Goal: Task Accomplishment & Management: Manage account settings

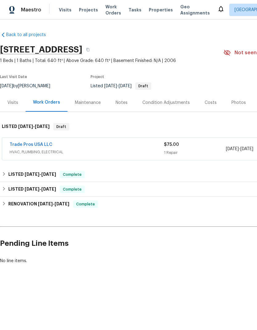
click at [120, 102] on div "Notes" at bounding box center [122, 103] width 12 height 6
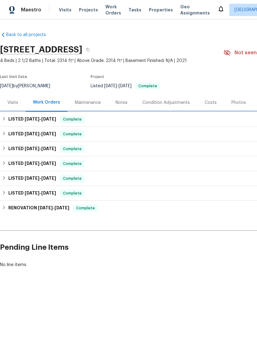
click at [8, 119] on div "LISTED 8/28/25 - 9/19/25 Complete" at bounding box center [174, 119] width 345 height 7
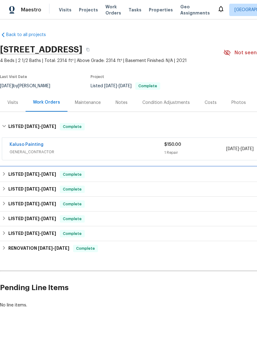
click at [12, 173] on h6 "LISTED 8/28/25 - 9/5/25" at bounding box center [32, 174] width 48 height 7
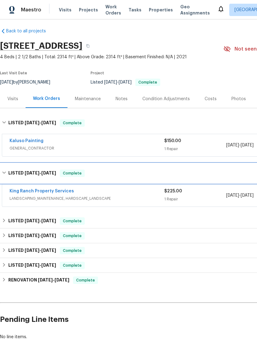
scroll to position [4, 2]
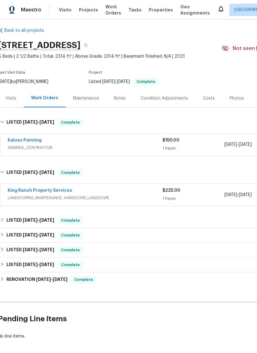
click at [55, 193] on link "King Ranch Property Services" at bounding box center [40, 191] width 64 height 4
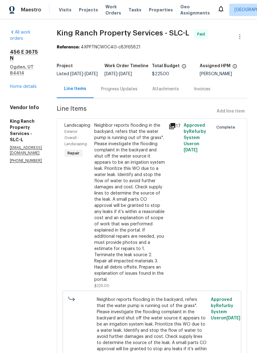
click at [15, 34] on icon at bounding box center [12, 32] width 5 height 5
click at [26, 85] on link "Home details" at bounding box center [23, 87] width 27 height 4
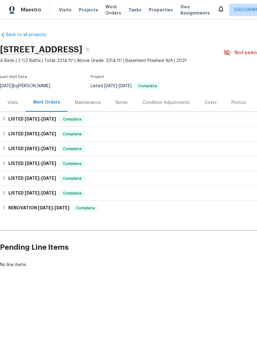
click at [121, 102] on div "Notes" at bounding box center [122, 103] width 12 height 6
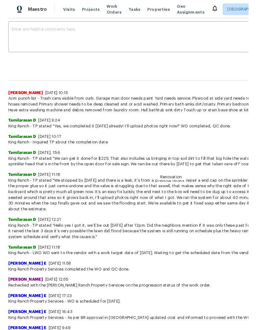
scroll to position [104, 0]
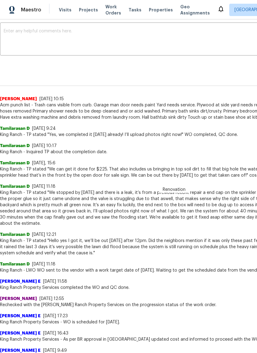
click at [72, 39] on textarea at bounding box center [174, 40] width 341 height 22
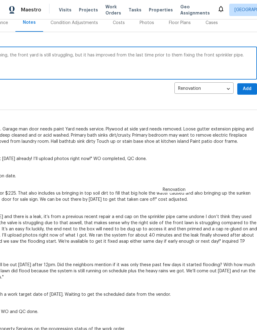
scroll to position [80, 91]
click at [139, 55] on textarea "Following repairs from King Ranch landscaping, the front yard is still struggli…" at bounding box center [82, 64] width 341 height 22
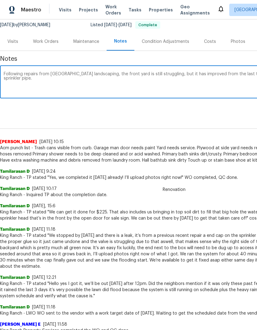
scroll to position [61, 0]
click at [10, 80] on textarea "Following repairs from King Ranch landscaping, the front yard is still struggli…" at bounding box center [174, 83] width 341 height 22
click at [17, 78] on textarea "Following repairs from King Ranch landscaping, the front yard is still struggli…" at bounding box center [174, 83] width 341 height 22
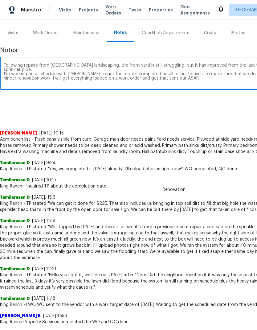
scroll to position [70, 0]
click at [176, 68] on textarea "Following repairs from King Ranch landscaping, the front yard is still struggli…" at bounding box center [174, 74] width 341 height 22
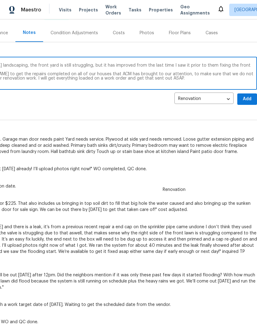
click at [173, 71] on textarea "Following repairs from King Ranch landscaping, the front yard is still struggli…" at bounding box center [82, 74] width 341 height 22
type textarea "Following repairs from King Ranch landscaping, the front yard is still struggli…"
click at [250, 101] on span "Add" at bounding box center [247, 99] width 10 height 8
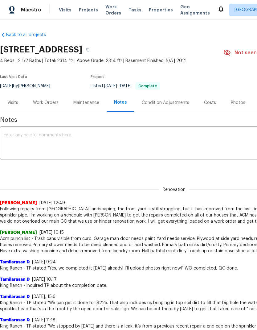
scroll to position [0, 0]
click at [80, 134] on textarea at bounding box center [174, 144] width 341 height 22
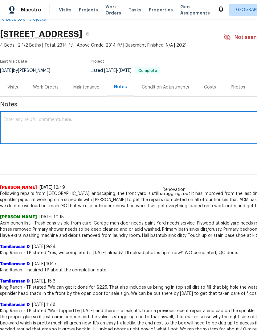
scroll to position [14, 0]
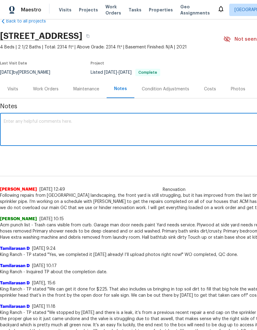
click at [51, 88] on div "Work Orders" at bounding box center [46, 89] width 26 height 6
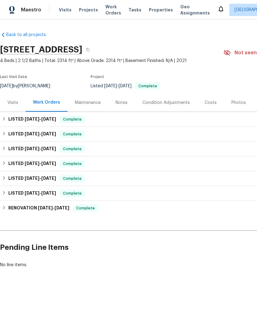
click at [124, 102] on div "Notes" at bounding box center [122, 103] width 12 height 6
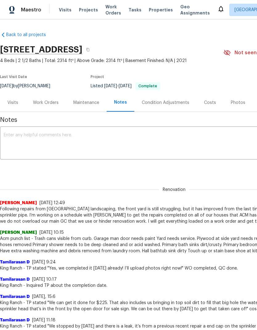
click at [75, 136] on textarea at bounding box center [174, 144] width 341 height 22
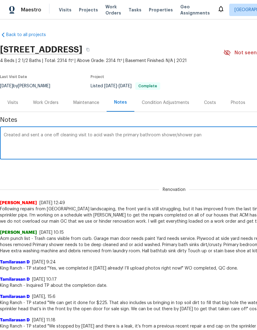
type textarea "Created and sent a one off cleaning visit to acid wash the primary bathroom sho…"
click at [236, 165] on div "Renovation 123a45c1-3b9d-496c-987b-8e722ed8e025 ​ Add" at bounding box center [174, 168] width 349 height 11
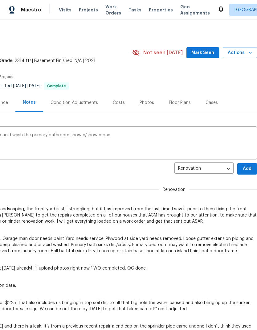
scroll to position [0, 91]
click at [247, 169] on span "Add" at bounding box center [247, 169] width 10 height 8
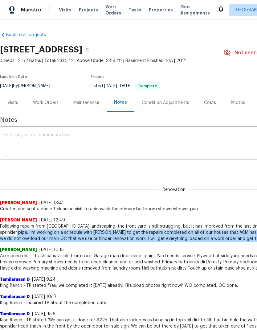
scroll to position [0, 0]
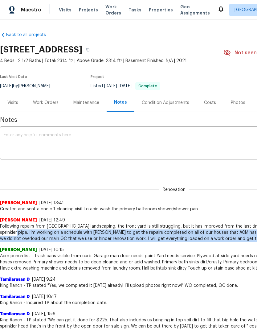
click at [126, 183] on div "Renovation Scott Beirdneau 10/1/25, 13:41 Created and sent a one off cleaning v…" at bounding box center [174, 196] width 349 height 33
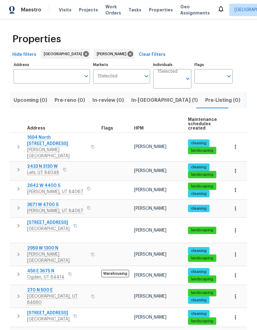
click at [238, 272] on icon "button" at bounding box center [236, 275] width 6 height 6
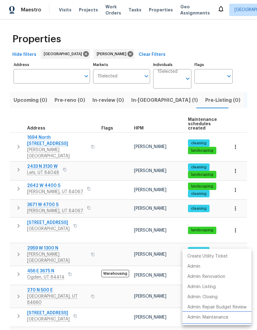
click at [224, 317] on p "Admin: Maintenance" at bounding box center [208, 317] width 41 height 6
click at [158, 119] on div at bounding box center [128, 165] width 257 height 330
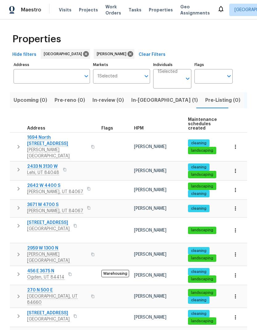
click at [19, 251] on icon "button" at bounding box center [18, 254] width 7 height 7
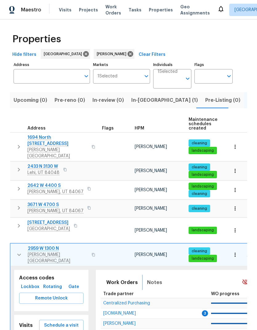
click at [155, 278] on span "Notes" at bounding box center [154, 282] width 15 height 9
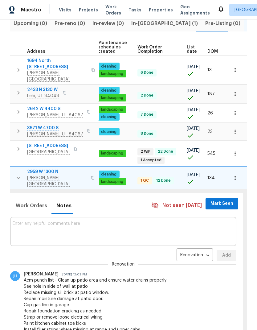
click at [103, 221] on textarea at bounding box center [124, 231] width 222 height 21
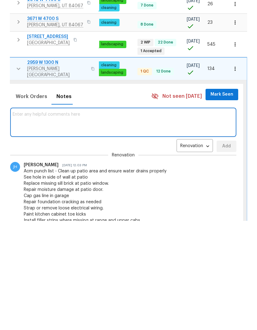
click at [76, 221] on textarea at bounding box center [124, 231] width 222 height 21
paste textarea "I’m working on a schedule with Jaime to get the repairs completed on all of our…"
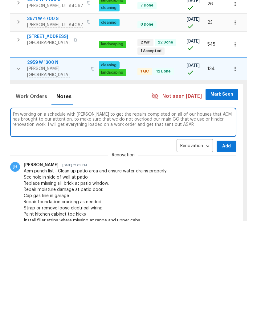
click at [35, 221] on textarea "I’m working on a schedule with Jaime to get the repairs completed on all of our…" at bounding box center [124, 231] width 222 height 21
type textarea "Working on a schedule with Jaime to get the repairs completed on all of our hou…"
click at [228, 252] on span "Add" at bounding box center [227, 256] width 10 height 8
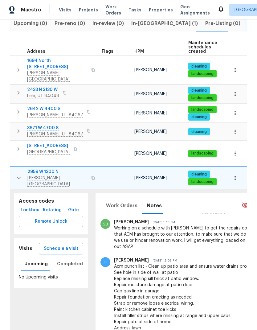
scroll to position [53, 0]
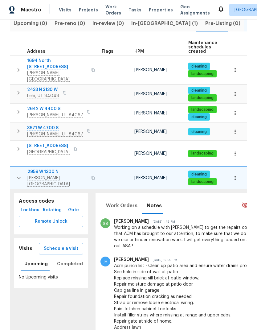
click at [47, 169] on span "2959 W 1300 N" at bounding box center [57, 172] width 60 height 6
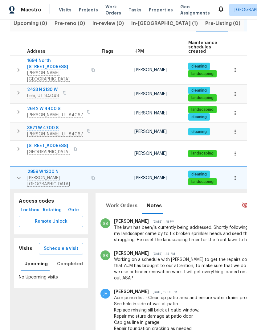
click at [18, 174] on icon "button" at bounding box center [18, 177] width 7 height 7
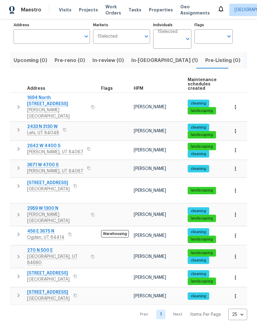
scroll to position [0, 0]
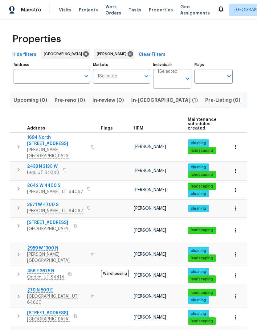
click at [18, 166] on icon "button" at bounding box center [18, 169] width 7 height 7
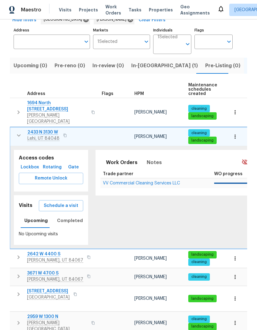
scroll to position [39, 0]
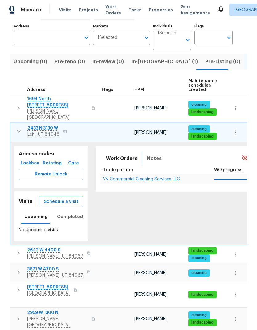
click at [154, 154] on span "Notes" at bounding box center [154, 158] width 15 height 9
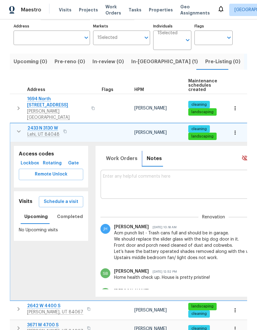
scroll to position [0, 0]
click at [144, 174] on textarea at bounding box center [214, 184] width 222 height 21
click at [122, 174] on textarea at bounding box center [214, 184] width 222 height 21
paste textarea "I’m working on a schedule with Jaime to get the repairs completed on all of our…"
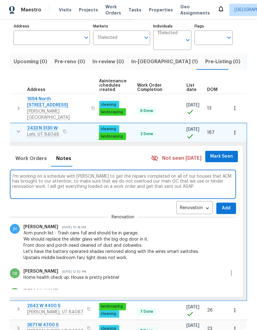
scroll to position [0, 91]
click at [33, 174] on textarea "I’m working on a schedule with Jaime to get the repairs completed on all of our…" at bounding box center [124, 184] width 222 height 21
type textarea "Working on a schedule with Jaime to get the repairs completed on all of our hou…"
click at [230, 205] on span "Add" at bounding box center [227, 209] width 10 height 8
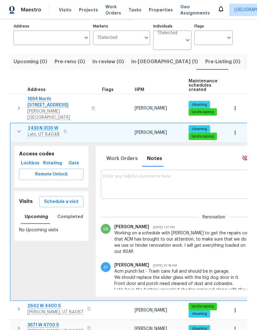
scroll to position [0, 0]
click at [20, 128] on icon "button" at bounding box center [18, 131] width 7 height 7
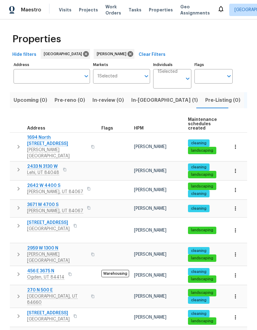
click at [19, 293] on icon "button" at bounding box center [18, 296] width 7 height 7
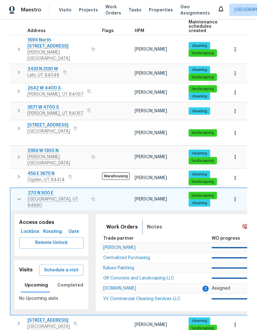
click at [154, 223] on span "Notes" at bounding box center [154, 227] width 15 height 9
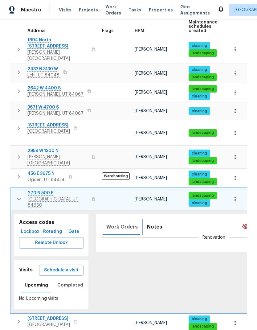
scroll to position [95, 0]
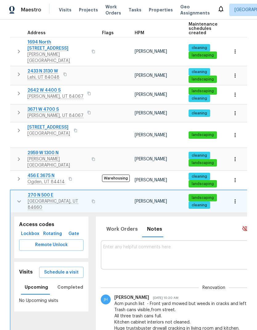
click at [151, 245] on textarea at bounding box center [214, 255] width 222 height 21
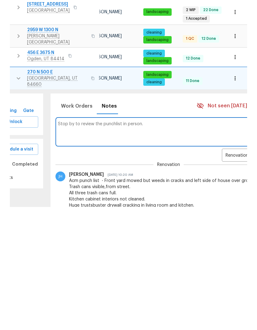
scroll to position [0, 0]
click at [160, 245] on textarea "Stop by to review the punchlist in person." at bounding box center [169, 255] width 222 height 21
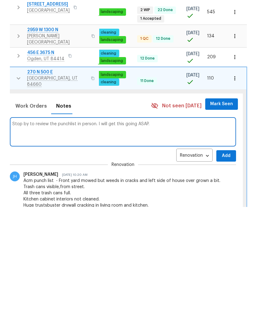
scroll to position [0, 91]
type textarea "Stop by to review the punchlist in person. I will get this going ASAP."
click at [233, 273] on button "Add" at bounding box center [227, 278] width 20 height 11
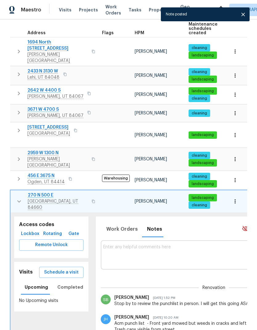
scroll to position [0, 0]
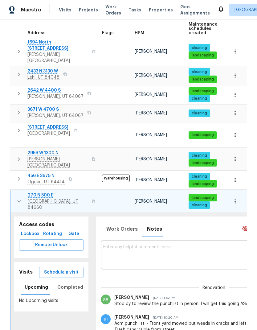
click at [18, 192] on button "button" at bounding box center [19, 201] width 12 height 19
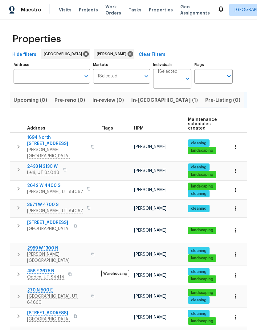
scroll to position [18, 0]
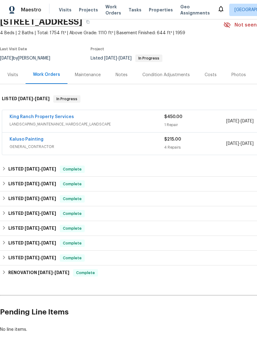
scroll to position [29, 0]
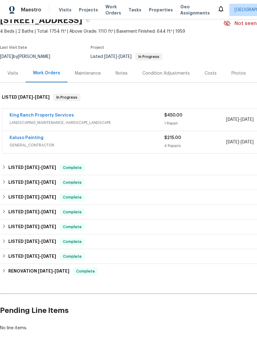
click at [60, 117] on link "King Ranch Property Services" at bounding box center [42, 115] width 64 height 4
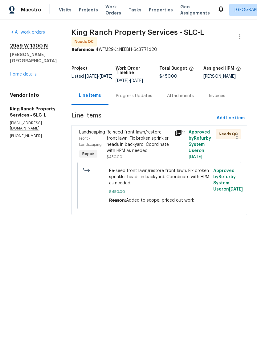
click at [145, 143] on div "Re-seed front lawn/restore front lawn. Fix broken sprinkler heads in backyard. …" at bounding box center [139, 141] width 65 height 25
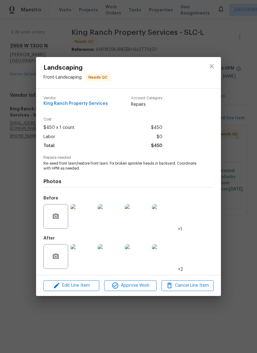
click at [86, 257] on img at bounding box center [83, 256] width 25 height 25
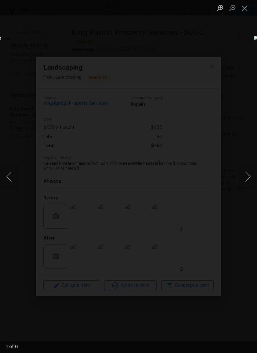
click at [245, 180] on button "Next image" at bounding box center [248, 176] width 19 height 25
click at [246, 182] on button "Next image" at bounding box center [248, 176] width 19 height 25
click at [248, 174] on button "Next image" at bounding box center [248, 176] width 19 height 25
click at [246, 177] on button "Next image" at bounding box center [248, 176] width 19 height 25
click at [246, 10] on button "Close lightbox" at bounding box center [245, 7] width 12 height 11
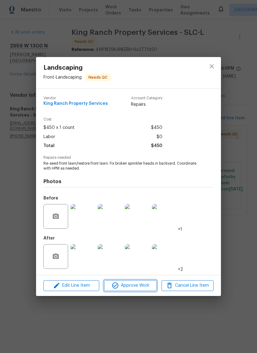
click at [141, 288] on span "Approve Work" at bounding box center [130, 286] width 48 height 8
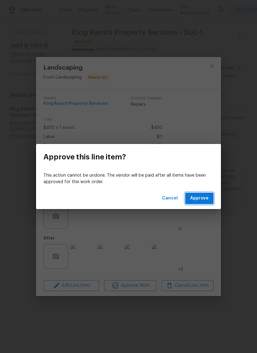
click at [208, 201] on span "Approve" at bounding box center [199, 199] width 19 height 8
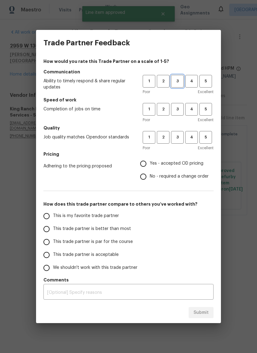
click at [183, 82] on button "3" at bounding box center [177, 81] width 13 height 13
click at [176, 114] on button "3" at bounding box center [177, 109] width 13 height 13
click at [176, 143] on button "3" at bounding box center [177, 137] width 13 height 13
click at [146, 164] on input "Yes - accepted OD pricing" at bounding box center [143, 163] width 13 height 13
radio input "true"
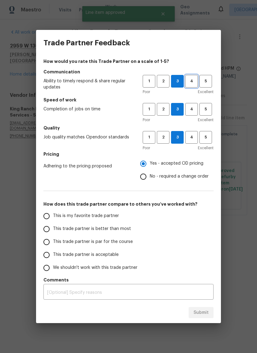
click at [192, 82] on span "4" at bounding box center [191, 81] width 11 height 7
click at [47, 231] on input "This trade partner is better than most" at bounding box center [46, 229] width 13 height 13
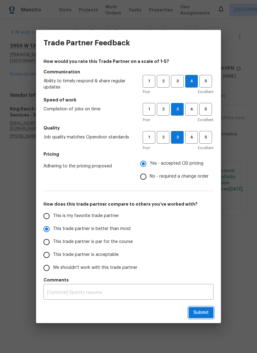
click at [201, 311] on span "Submit" at bounding box center [201, 313] width 15 height 8
radio input "true"
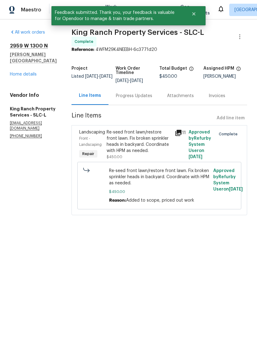
click at [26, 72] on link "Home details" at bounding box center [23, 74] width 27 height 4
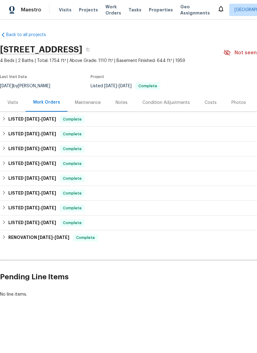
click at [8, 121] on div "LISTED 9/15/25 - 9/19/25 Complete" at bounding box center [174, 119] width 345 height 7
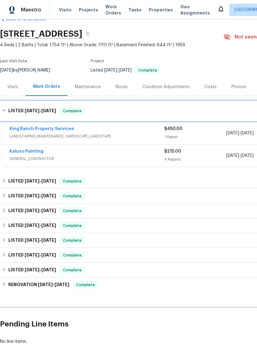
scroll to position [16, 0]
click at [8, 111] on div "LISTED 9/15/25 - 9/19/25 Complete" at bounding box center [174, 110] width 345 height 7
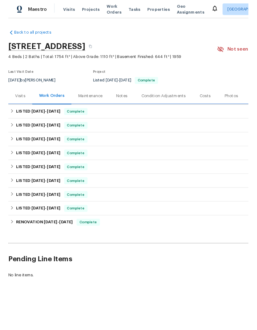
scroll to position [0, 0]
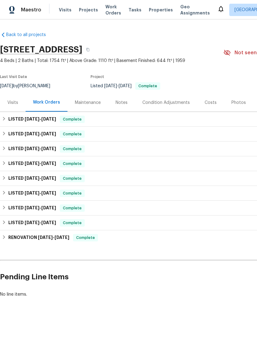
click at [119, 105] on div "Notes" at bounding box center [122, 103] width 12 height 6
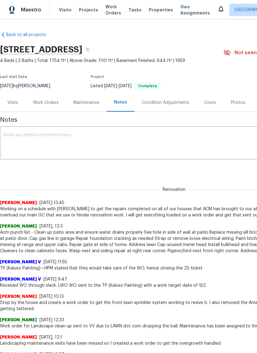
click at [97, 140] on textarea at bounding box center [174, 144] width 341 height 22
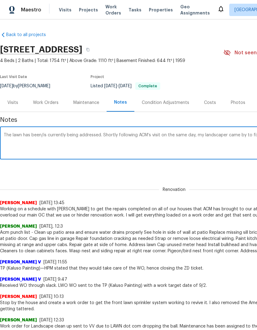
scroll to position [0, 91]
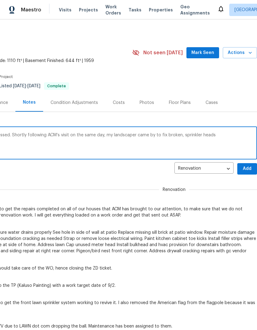
click at [180, 137] on textarea "The lawn has been/is currently being addressed. Shortly following ACM‘s visit o…" at bounding box center [82, 144] width 341 height 22
click at [235, 135] on textarea "The lawn has been/is currently being addressed. Shortly following ACM‘s visit o…" at bounding box center [82, 144] width 341 height 22
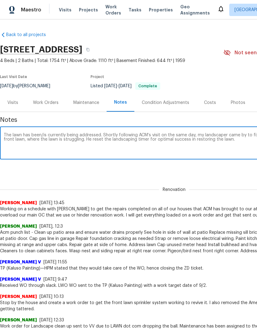
click at [234, 182] on div "Renovation Scott Beirdneau 10/1/25, 13:45 Working on a schedule with Jaime to g…" at bounding box center [174, 199] width 349 height 39
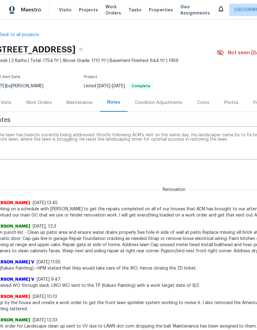
scroll to position [0, 7]
click at [221, 144] on textarea "The lawn has been/is currently being addressed. Shortly following ACM‘s visit o…" at bounding box center [167, 144] width 341 height 22
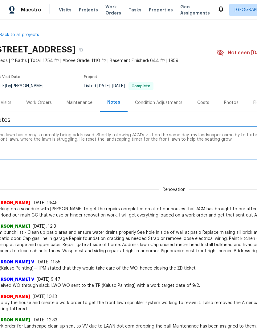
click at [201, 142] on textarea "The lawn has been/is currently being addressed. Shortly following ACM‘s visit o…" at bounding box center [167, 144] width 341 height 22
click at [201, 138] on textarea "The lawn has been/is currently being addressed. Shortly following ACM‘s visit o…" at bounding box center [167, 144] width 341 height 22
click at [234, 139] on textarea "The lawn has been/is currently being addressed. Shortly following ACM‘s visit o…" at bounding box center [167, 144] width 341 height 22
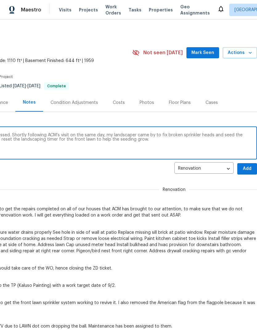
scroll to position [0, 91]
type textarea "The lawn has been/is currently being addressed. Shortly following ACM‘s visit o…"
click at [248, 170] on span "Add" at bounding box center [247, 169] width 10 height 8
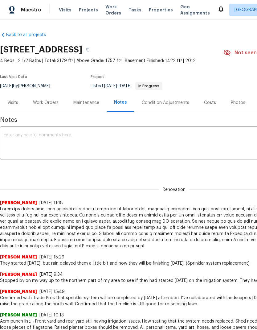
click at [49, 106] on div "Work Orders" at bounding box center [46, 103] width 26 height 6
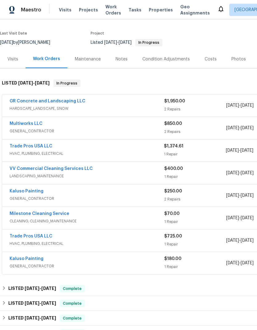
scroll to position [44, 0]
click at [47, 148] on link "Trade Pros USA LLC" at bounding box center [31, 146] width 43 height 4
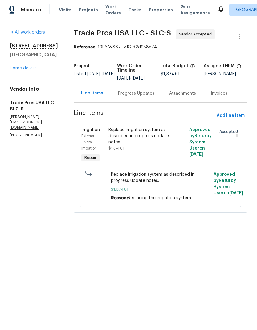
click at [143, 96] on div "Progress Updates" at bounding box center [136, 93] width 36 height 6
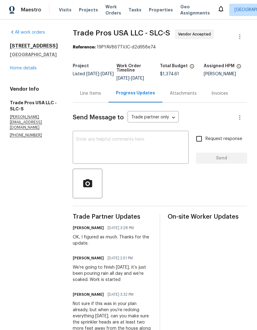
click at [28, 70] on link "Home details" at bounding box center [23, 68] width 27 height 4
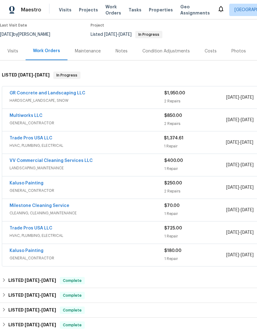
scroll to position [54, 0]
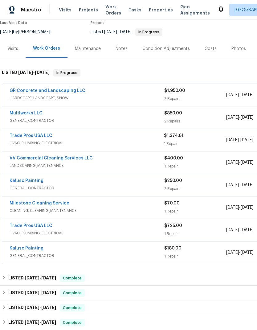
click at [37, 115] on link "Multiworks LLC" at bounding box center [26, 113] width 33 height 4
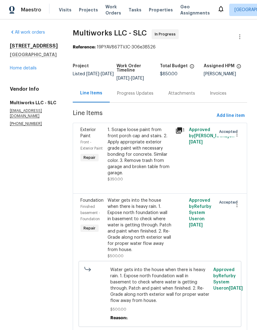
click at [162, 235] on div "Water gets into the house when there is heavy rain. 1. Expose north foundation …" at bounding box center [140, 225] width 64 height 56
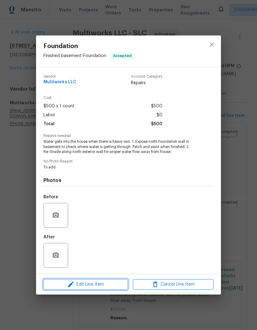
click at [96, 284] on span "Edit Line Item" at bounding box center [85, 285] width 81 height 8
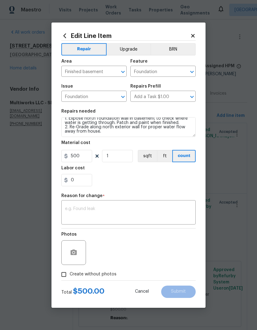
scroll to position [9, 0]
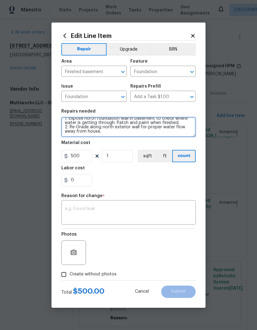
click at [105, 131] on textarea "Water gets into the house when there is heavy rain. 1. Expose north foundation …" at bounding box center [128, 127] width 135 height 20
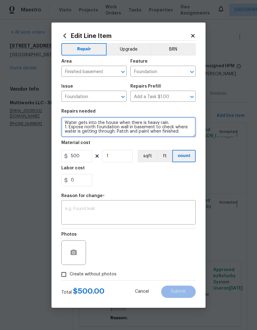
scroll to position [0, 0]
type textarea "Water gets into the house when there is heavy rain. 1. Expose north foundation …"
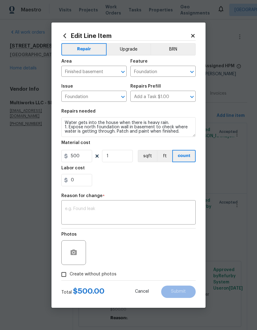
click at [177, 188] on section "Repairs needed Water gets into the house when there is heavy rain. 1. Expose no…" at bounding box center [128, 148] width 135 height 85
click at [157, 210] on textarea at bounding box center [128, 213] width 127 height 13
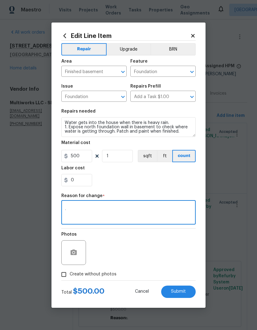
type textarea "."
click at [174, 178] on div "0" at bounding box center [128, 180] width 135 height 12
click at [184, 292] on span "Submit" at bounding box center [178, 291] width 15 height 5
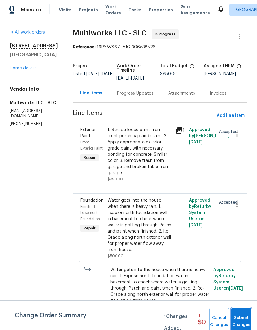
click at [243, 318] on span "Submit Changes" at bounding box center [242, 321] width 14 height 14
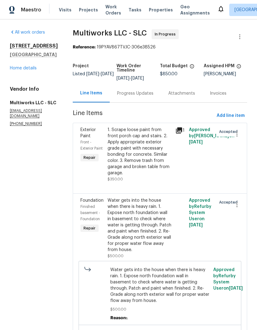
click at [22, 70] on link "Home details" at bounding box center [23, 68] width 27 height 4
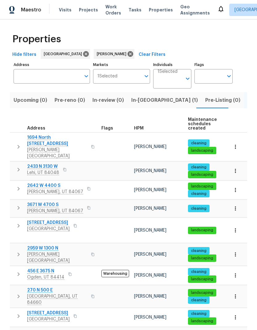
scroll to position [5, 0]
click at [18, 185] on icon "button" at bounding box center [18, 188] width 7 height 7
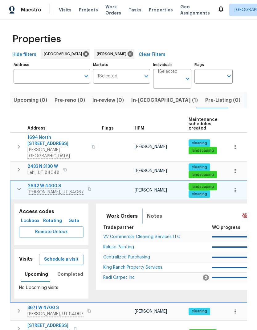
click at [157, 212] on span "Notes" at bounding box center [154, 216] width 15 height 9
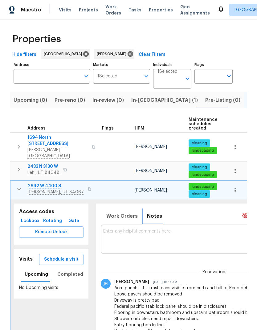
scroll to position [2, 0]
click at [172, 229] on textarea at bounding box center [214, 239] width 222 height 21
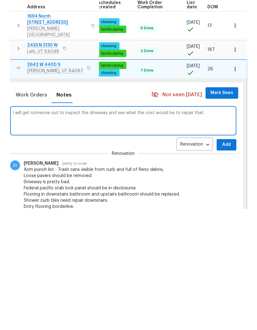
scroll to position [7, 0]
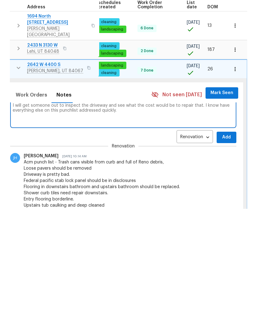
type textarea "I will get someone out to inspect the driveway and see what the cost would be t…"
click at [229, 255] on span "Add" at bounding box center [227, 259] width 10 height 8
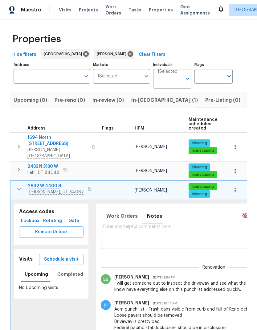
scroll to position [5, 0]
click at [20, 185] on icon "button" at bounding box center [18, 188] width 7 height 7
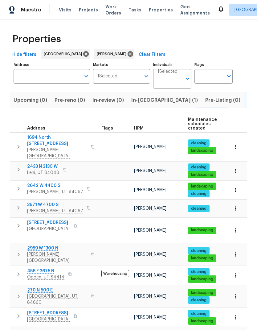
scroll to position [20, 0]
click at [19, 204] on icon "button" at bounding box center [18, 207] width 7 height 7
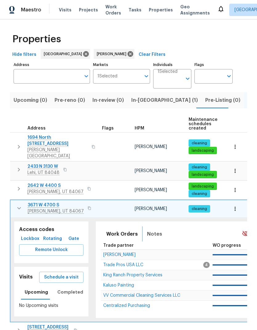
click at [156, 230] on span "Notes" at bounding box center [154, 234] width 15 height 9
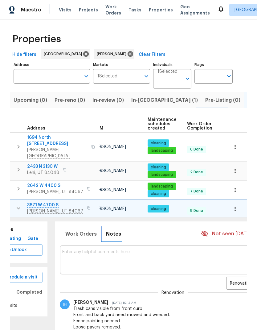
scroll to position [0, 0]
click at [159, 250] on textarea at bounding box center [173, 260] width 222 height 21
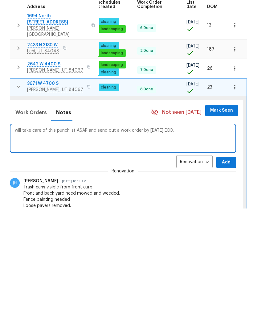
scroll to position [5, 91]
type textarea "I will take care of this punchlist ASAP and send out a work order by [DATE] EOD."
click at [229, 280] on span "Add" at bounding box center [227, 284] width 10 height 8
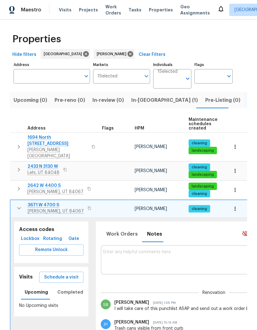
scroll to position [5, 0]
click at [18, 205] on icon "button" at bounding box center [18, 208] width 7 height 7
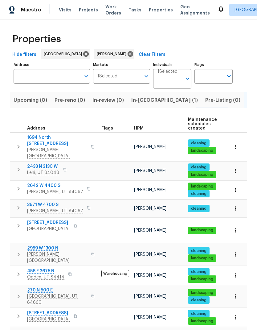
scroll to position [20, 0]
click at [23, 164] on button "button" at bounding box center [18, 170] width 12 height 12
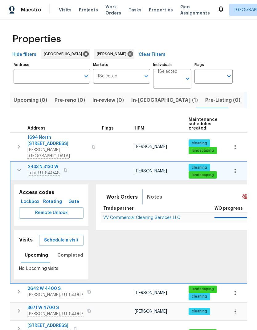
click at [157, 193] on span "Notes" at bounding box center [154, 197] width 15 height 9
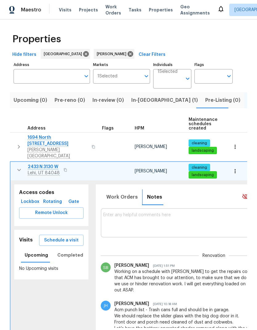
scroll to position [0, 0]
click at [170, 213] on textarea at bounding box center [214, 223] width 222 height 21
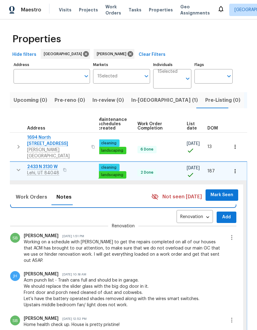
scroll to position [31, 0]
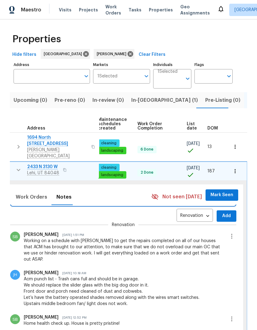
type textarea "Punchlist has been entered in maestro as line items for a work order, and as so…"
click at [226, 212] on span "Add" at bounding box center [227, 216] width 10 height 8
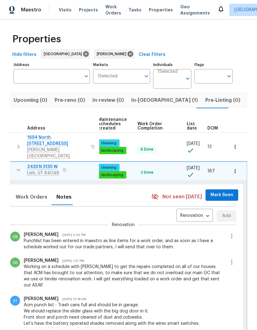
click at [148, 96] on span "In-[GEOGRAPHIC_DATA] (1)" at bounding box center [164, 100] width 67 height 9
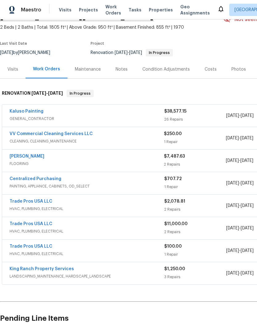
scroll to position [34, 0]
click at [35, 111] on link "Kaluso Painting" at bounding box center [27, 111] width 34 height 4
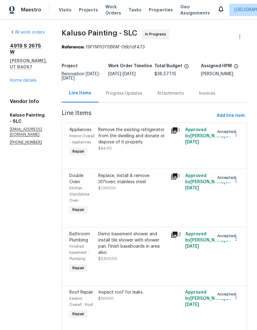
click at [28, 78] on link "Home details" at bounding box center [23, 80] width 27 height 4
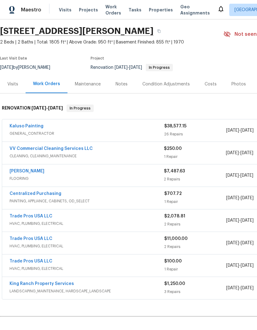
scroll to position [19, 0]
click at [121, 85] on div "Notes" at bounding box center [122, 84] width 12 height 6
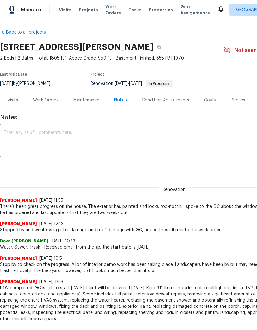
scroll to position [2, 0]
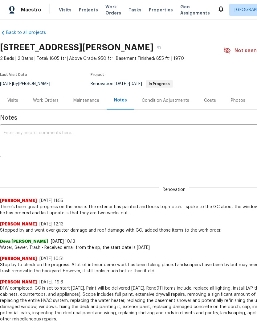
click at [126, 136] on textarea at bounding box center [174, 142] width 341 height 22
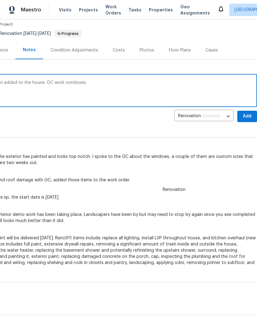
scroll to position [52, 91]
type textarea "Furnace has been replaced and AC has been added to the house. GC work continues."
click at [249, 116] on span "Add" at bounding box center [247, 117] width 10 height 8
